Goal: Task Accomplishment & Management: Complete application form

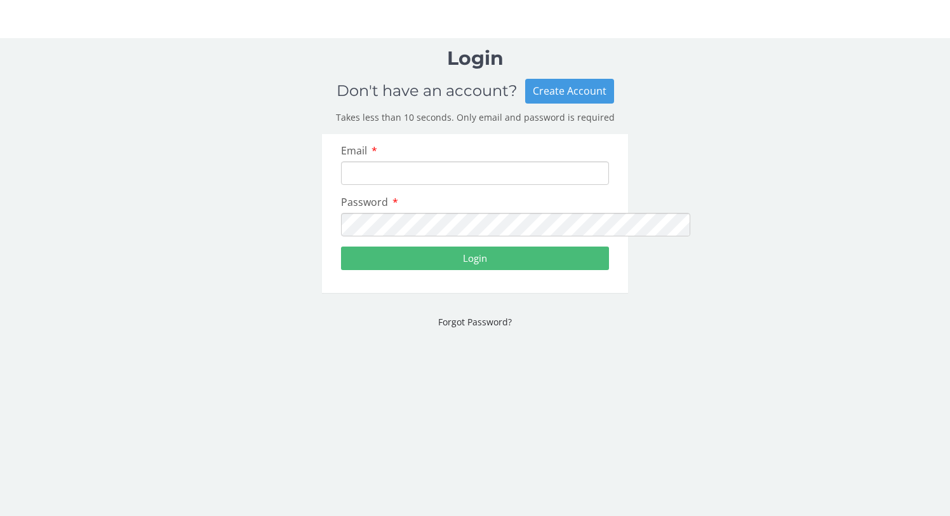
click at [383, 171] on div "Email" at bounding box center [475, 164] width 287 height 41
click at [341, 158] on span "Email" at bounding box center [354, 151] width 26 height 14
click at [341, 177] on input "Email" at bounding box center [475, 172] width 268 height 23
click at [354, 174] on div "Email" at bounding box center [475, 164] width 287 height 41
click at [368, 185] on input "Email" at bounding box center [475, 172] width 268 height 23
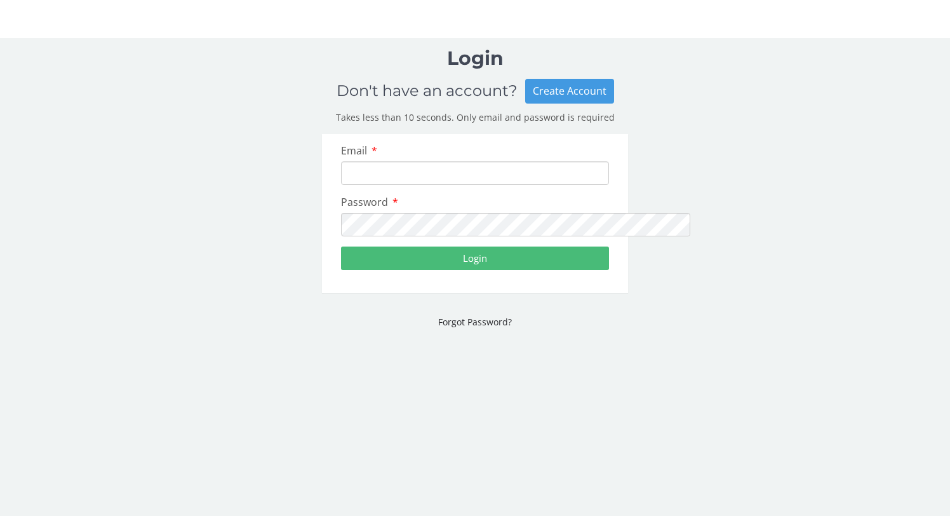
click at [397, 185] on input "Email" at bounding box center [475, 172] width 268 height 23
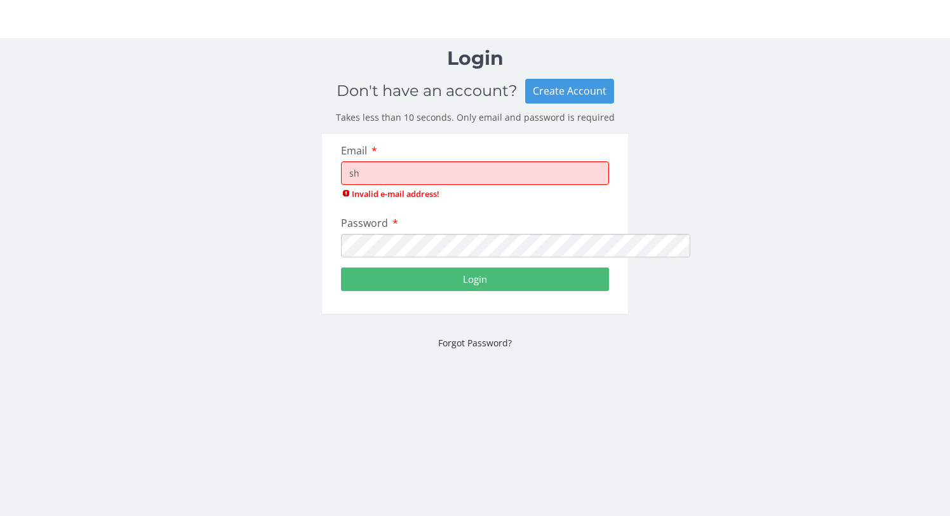
type input "s"
click at [418, 185] on input "Email" at bounding box center [475, 172] width 268 height 23
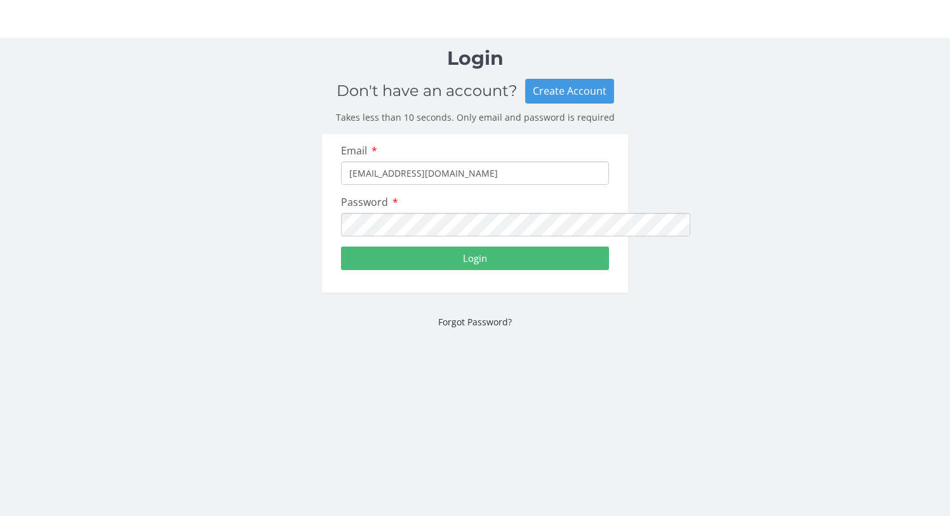
type input "[EMAIL_ADDRESS][DOMAIN_NAME]"
click at [343, 270] on button "Login" at bounding box center [475, 257] width 268 height 23
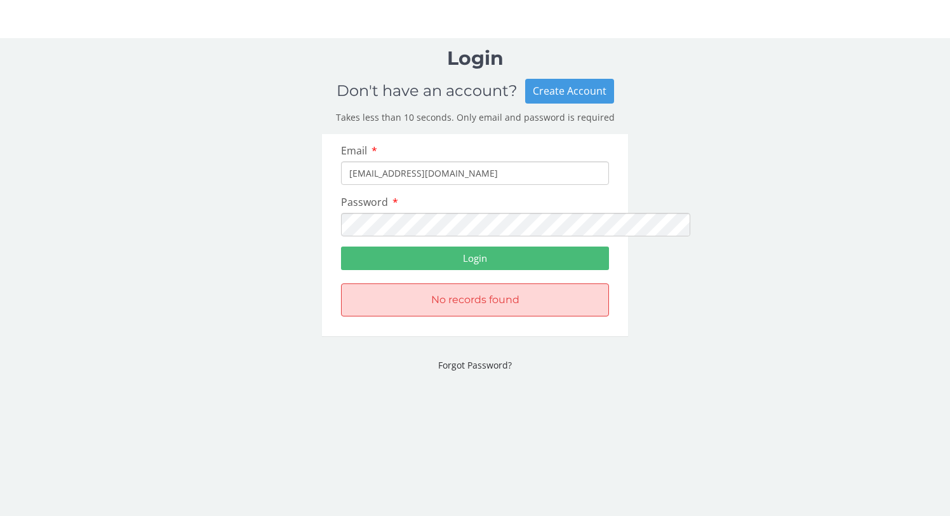
click at [476, 185] on input "[EMAIL_ADDRESS][DOMAIN_NAME]" at bounding box center [475, 172] width 268 height 23
drag, startPoint x: 486, startPoint y: 202, endPoint x: 145, endPoint y: 197, distance: 341.1
click at [145, 198] on div "Login Don't have an account? Create Account Takes less than 10 seconds. Only em…" at bounding box center [475, 215] width 950 height 335
click at [502, 232] on div "Password" at bounding box center [475, 215] width 287 height 41
click at [429, 270] on button "Login" at bounding box center [475, 257] width 268 height 23
